Goal: Entertainment & Leisure: Consume media (video, audio)

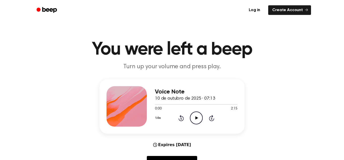
click at [196, 118] on icon at bounding box center [196, 117] width 3 height 3
click at [196, 118] on icon at bounding box center [196, 117] width 2 height 3
click at [196, 118] on icon at bounding box center [196, 117] width 3 height 3
click at [196, 116] on icon "Play Audio" at bounding box center [196, 117] width 13 height 13
click at [194, 119] on icon "Play Audio" at bounding box center [196, 117] width 13 height 13
